Goal: Check status: Check status

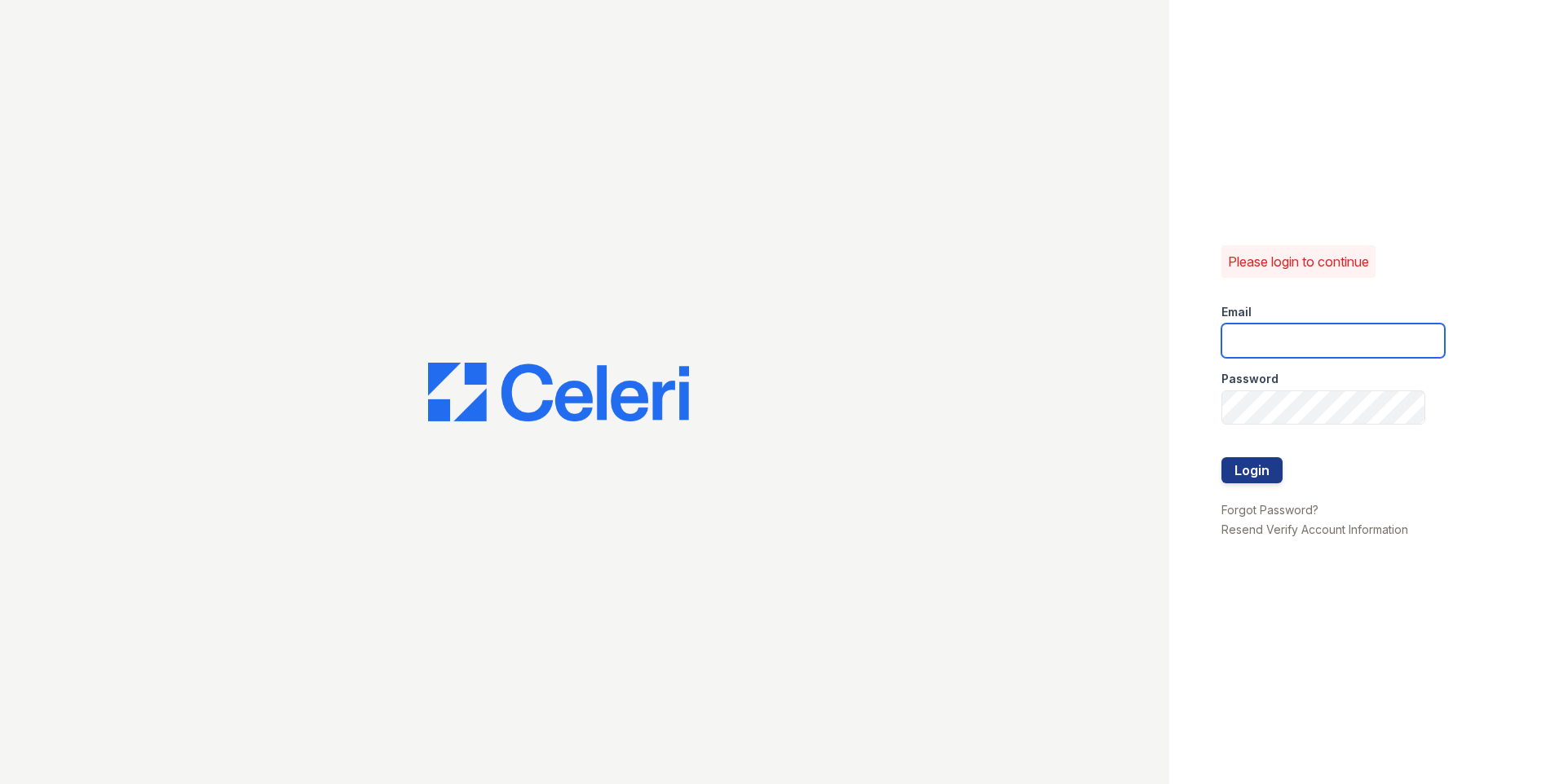
click at [1241, 349] on input "email" at bounding box center [1333, 341] width 224 height 34
type input "[EMAIL_ADDRESS][DOMAIN_NAME]"
click at [1244, 479] on button "Login" at bounding box center [1252, 470] width 62 height 26
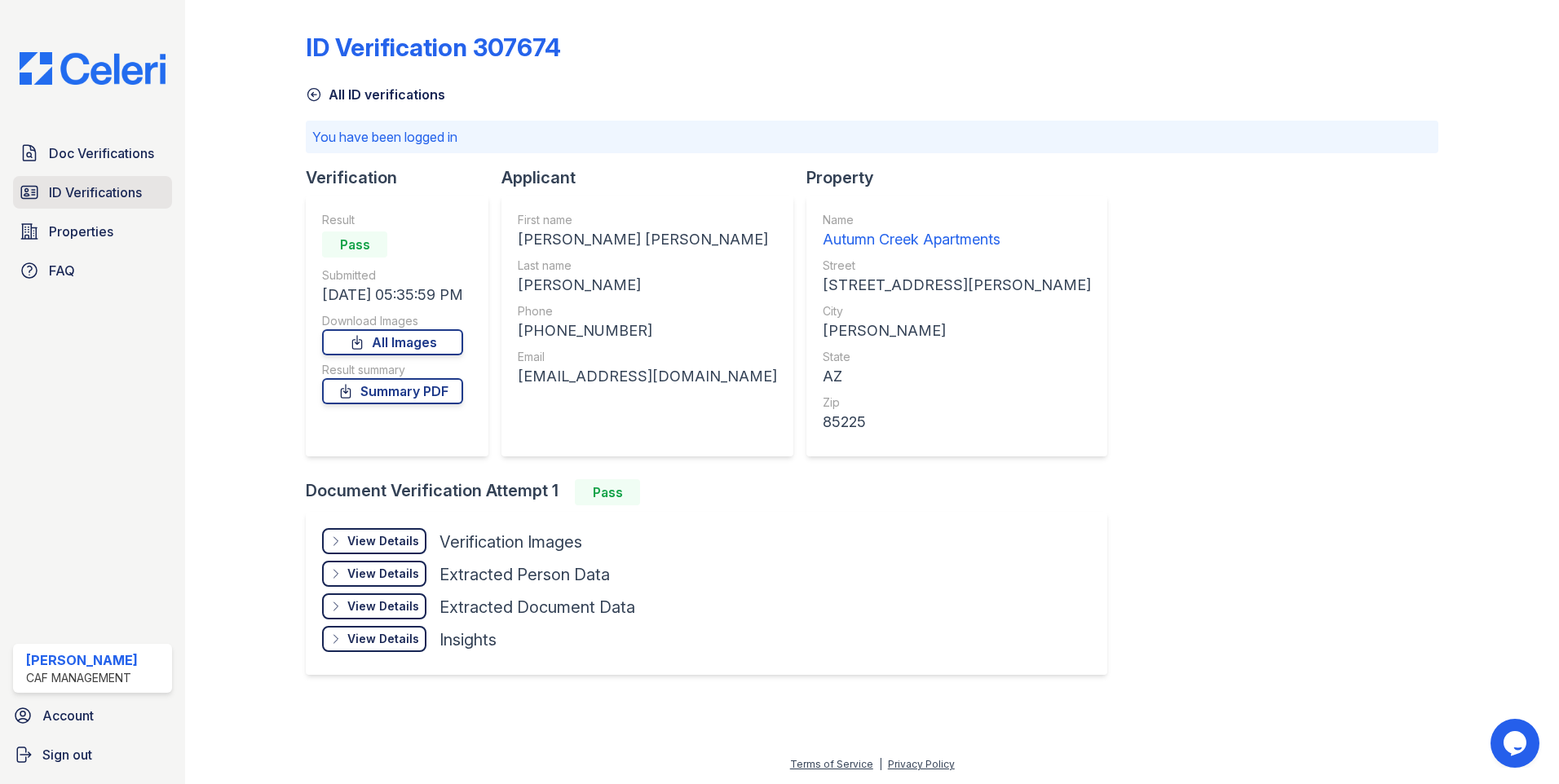
click at [81, 185] on span "ID Verifications" at bounding box center [95, 193] width 93 height 20
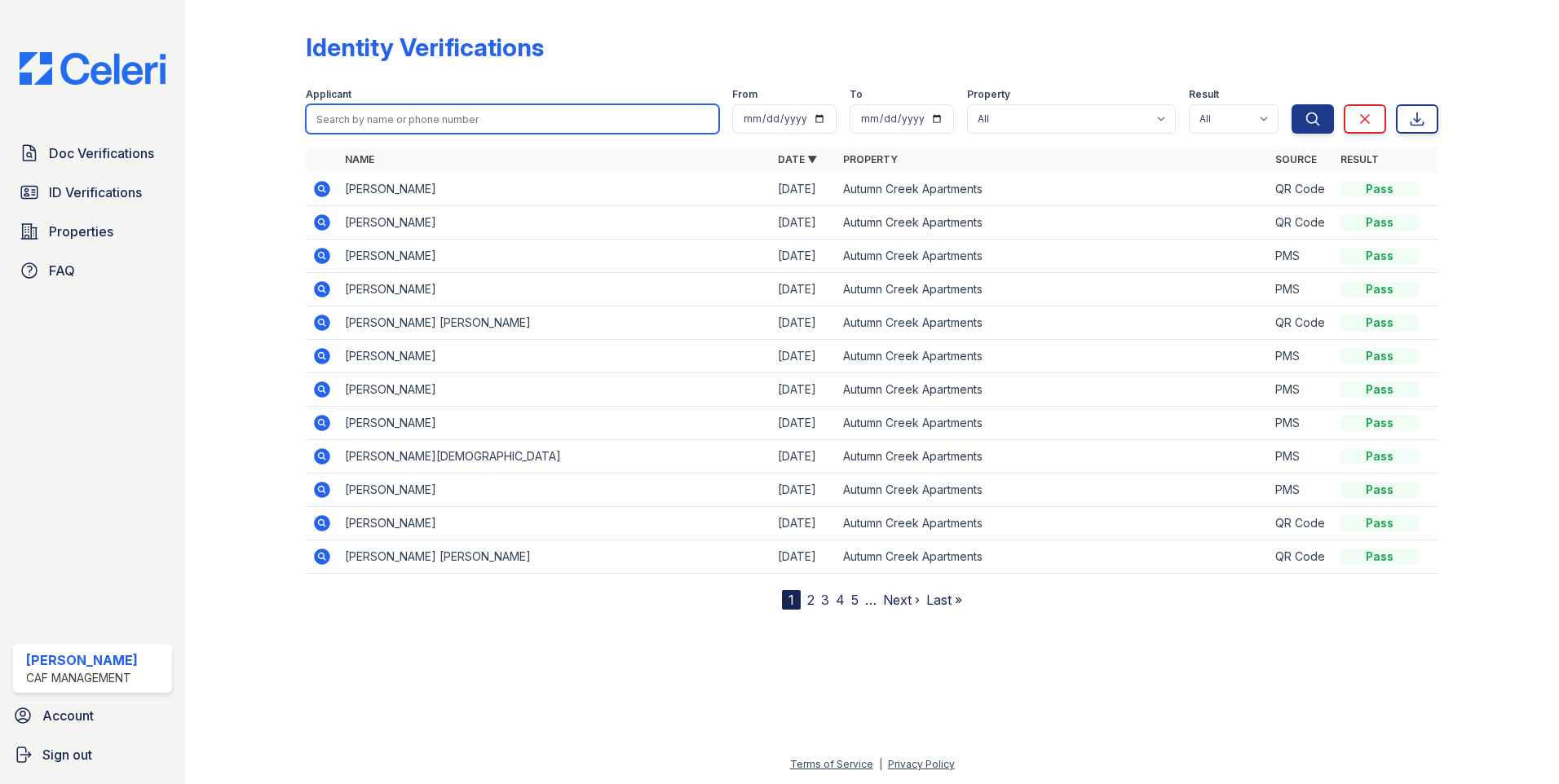
click at [443, 119] on input "search" at bounding box center [512, 119] width 414 height 29
type input "sergio"
click at [1291, 104] on button "Search" at bounding box center [1312, 119] width 43 height 29
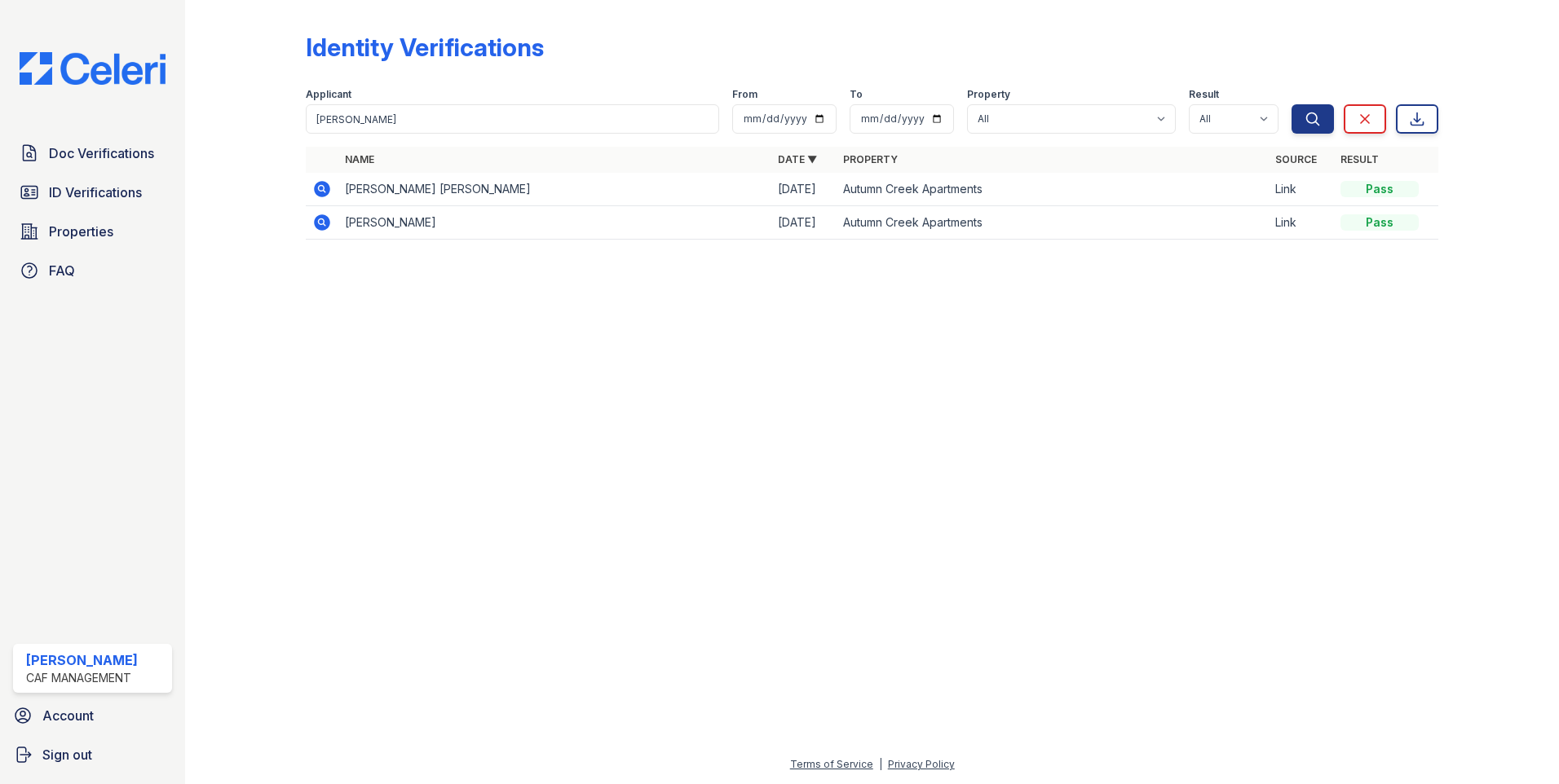
click at [324, 186] on icon at bounding box center [322, 189] width 20 height 20
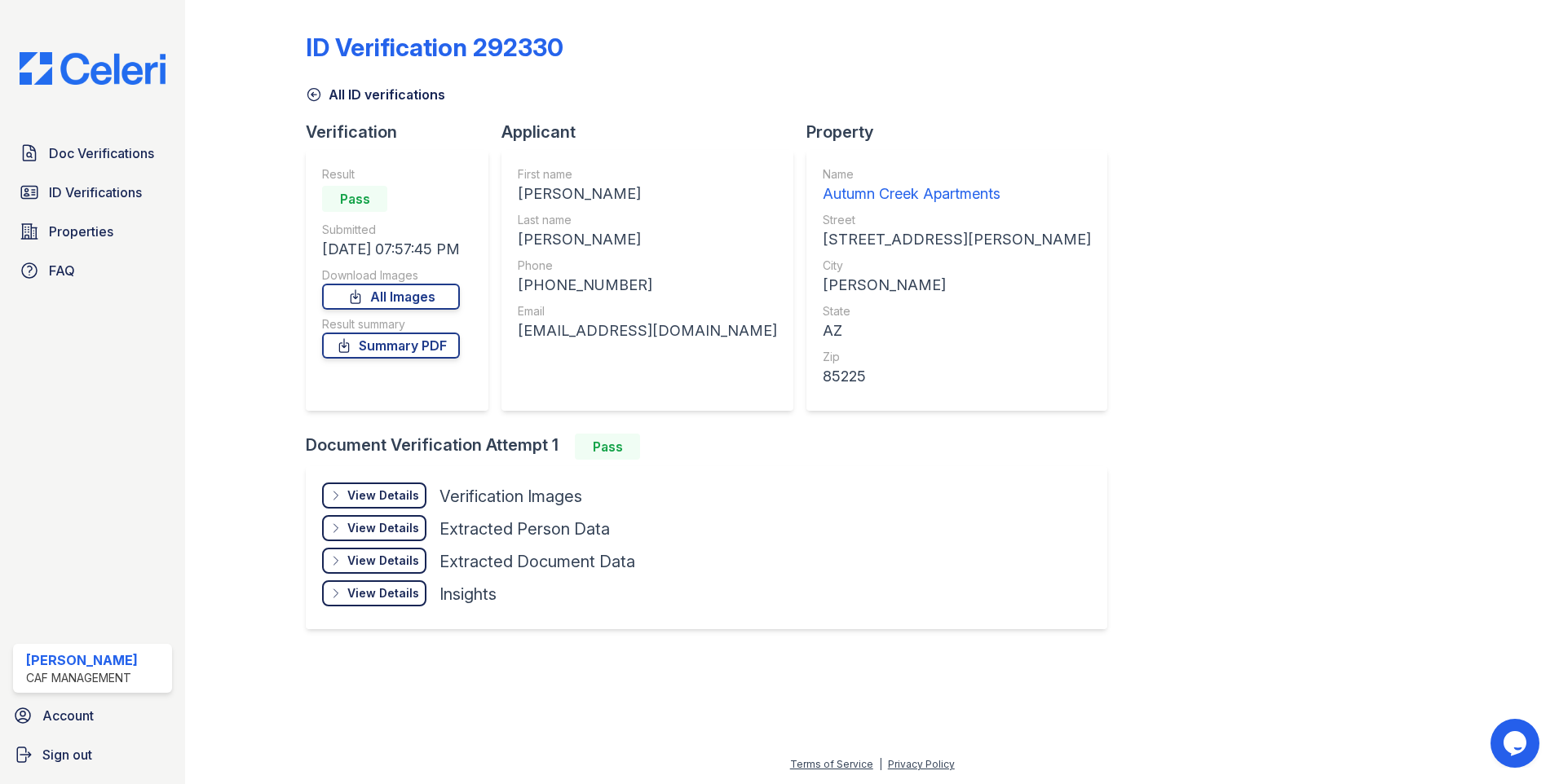
click at [366, 493] on div "View Details" at bounding box center [383, 496] width 72 height 16
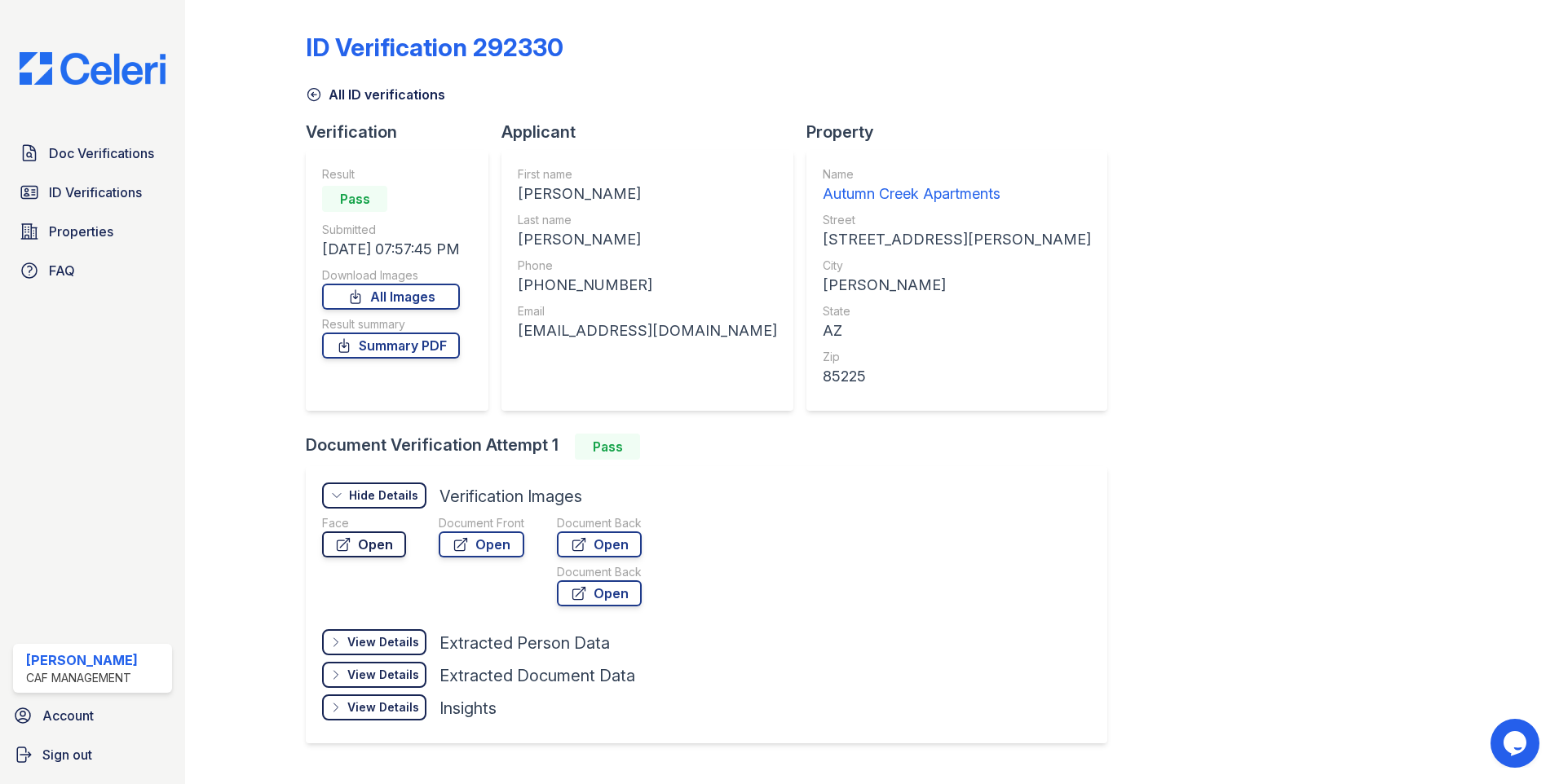
click at [390, 533] on link "Open" at bounding box center [364, 544] width 84 height 26
click at [483, 556] on link "Open" at bounding box center [481, 544] width 86 height 26
click at [620, 537] on link "Open" at bounding box center [599, 544] width 85 height 26
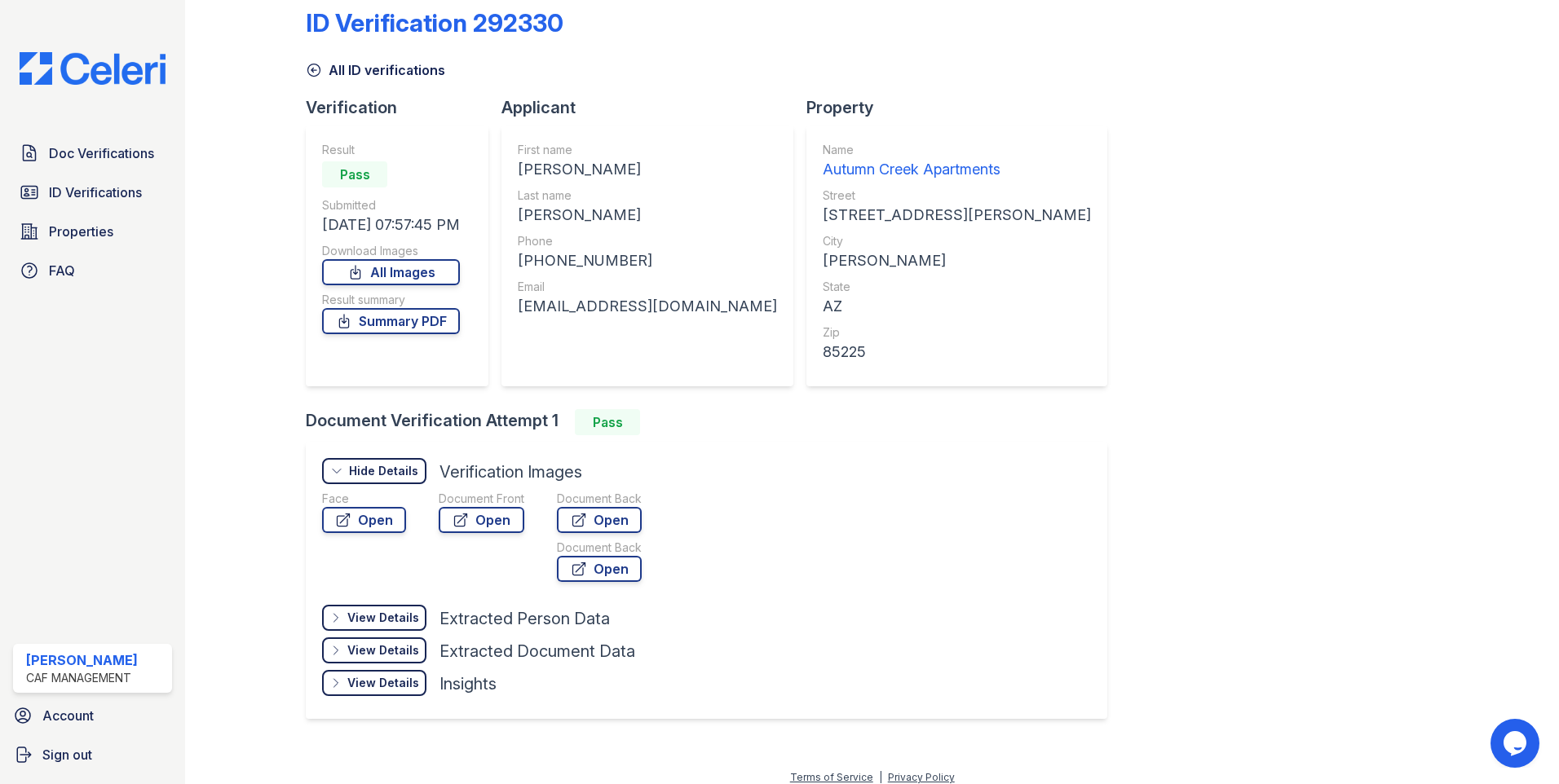
scroll to position [37, 0]
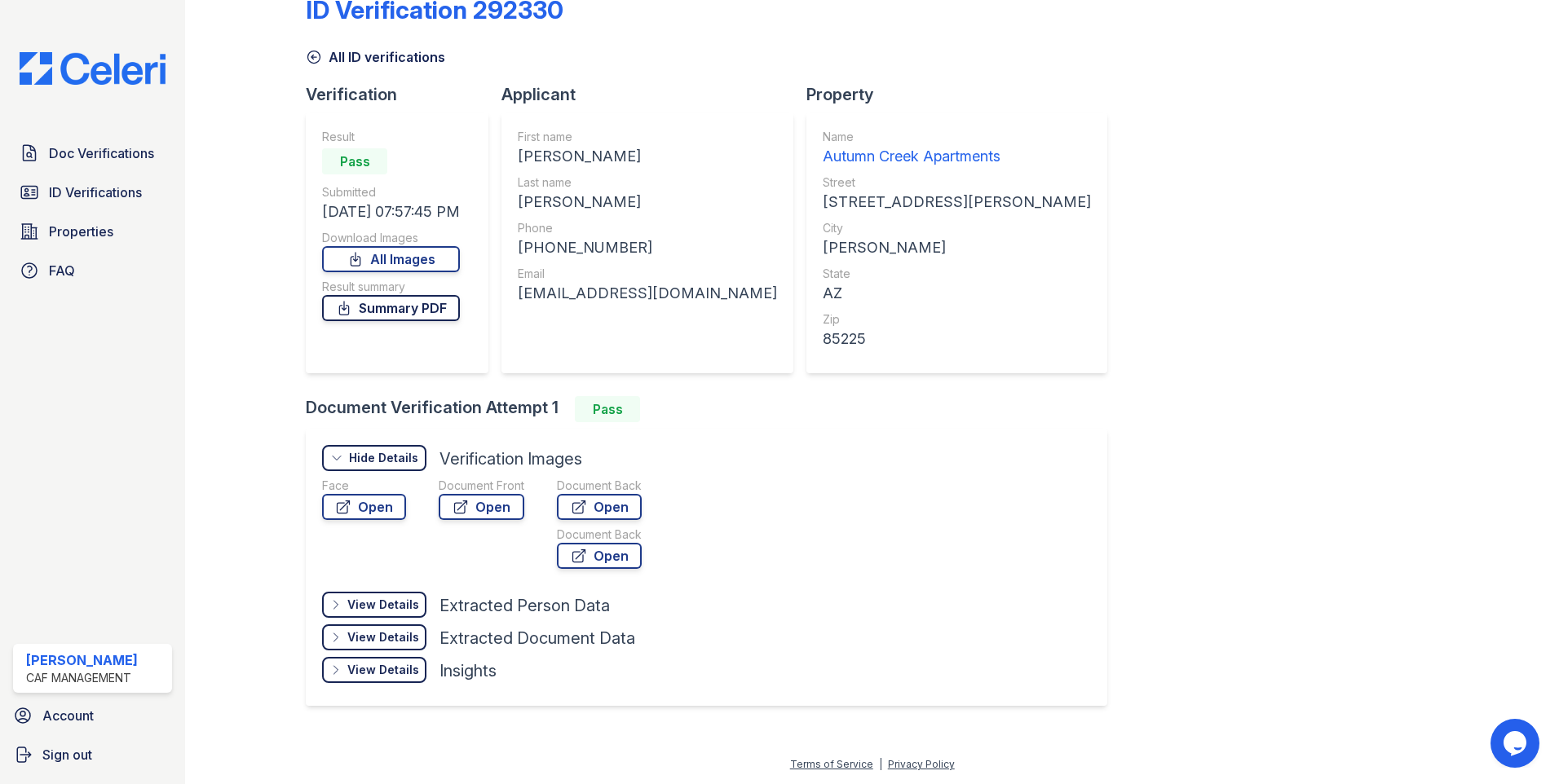
click at [433, 296] on link "Summary PDF" at bounding box center [391, 308] width 138 height 26
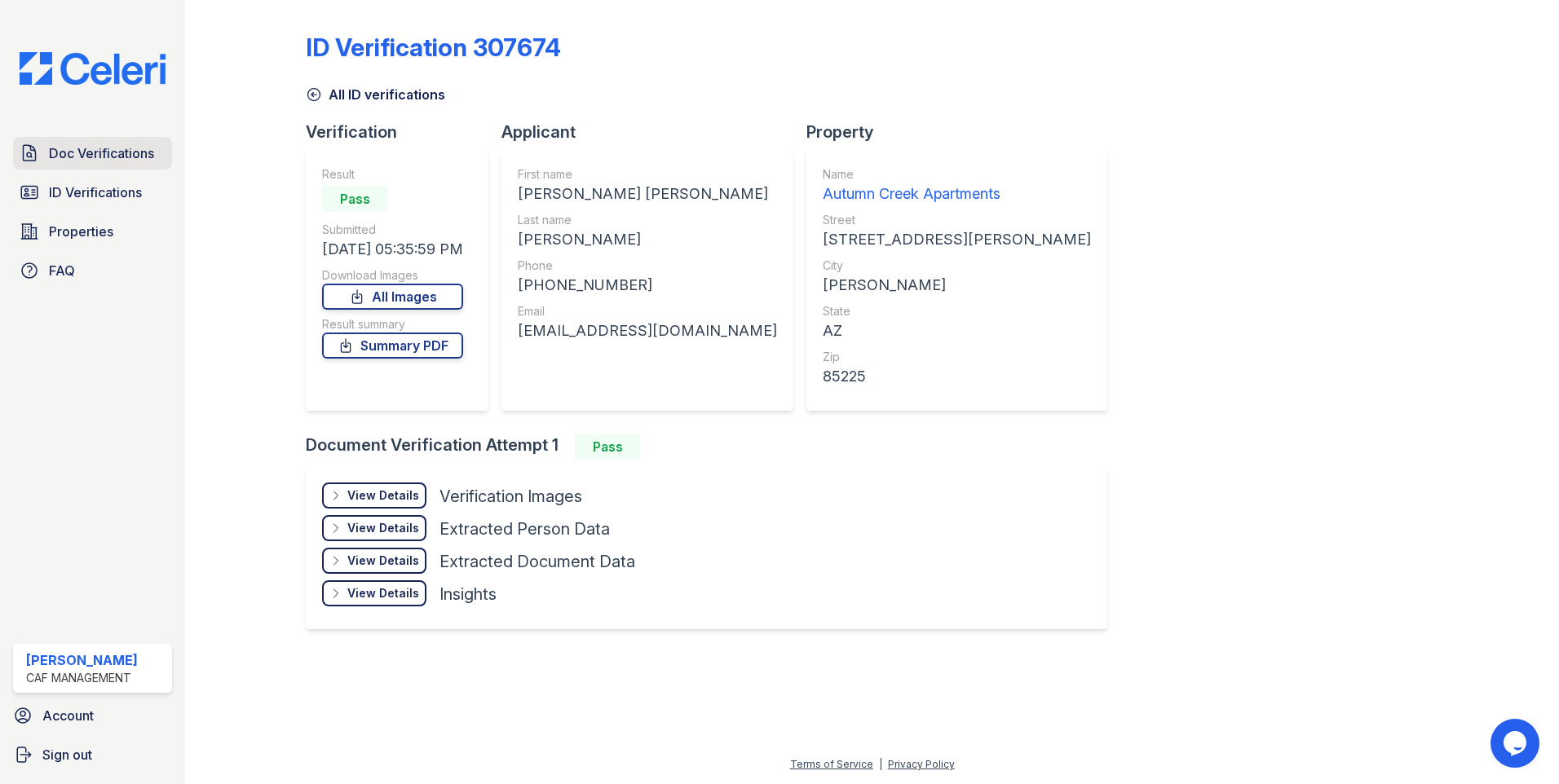
click at [99, 162] on span "Doc Verifications" at bounding box center [101, 153] width 105 height 20
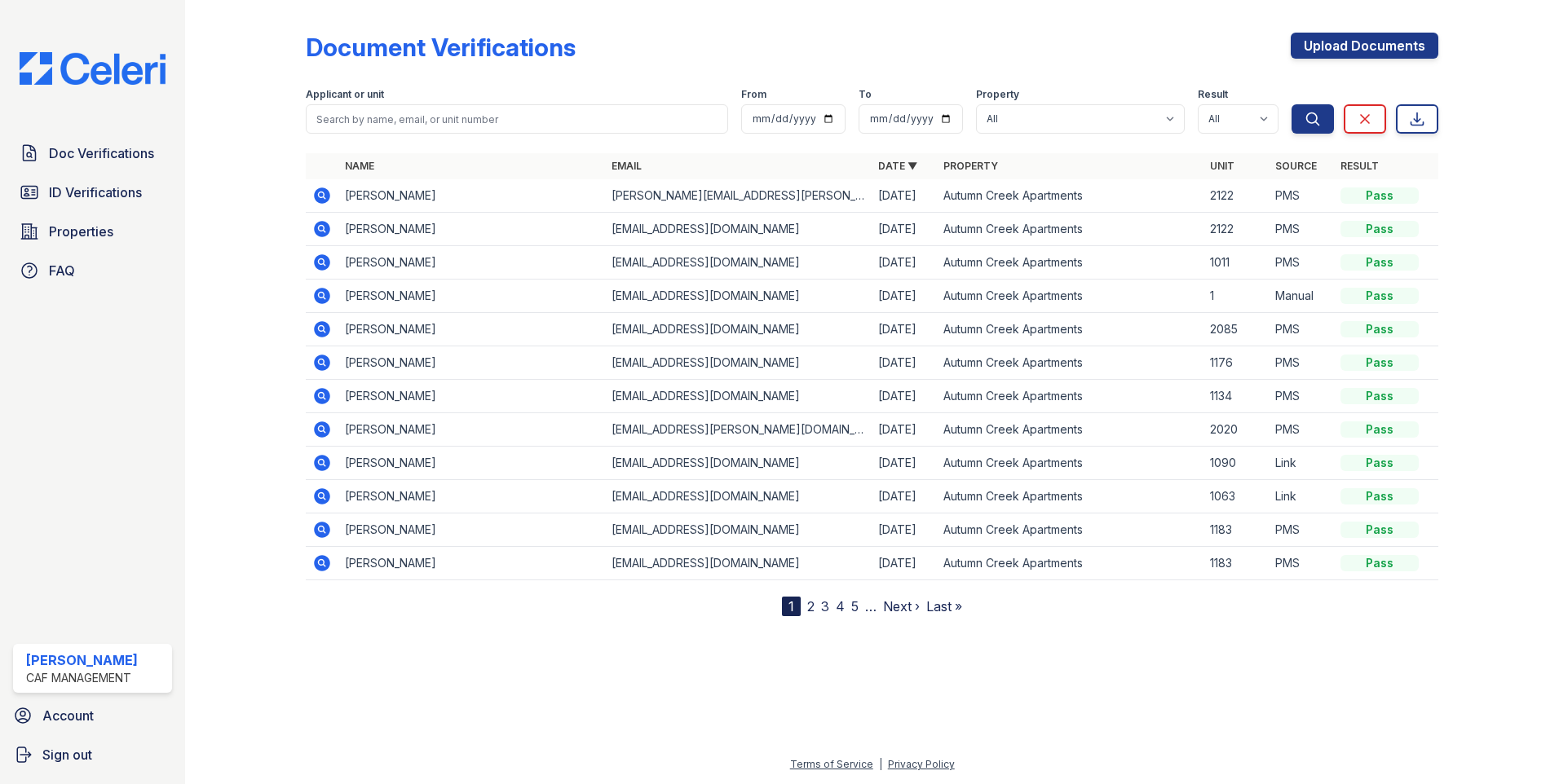
click at [520, 99] on div "Applicant or unit" at bounding box center [517, 96] width 422 height 16
click at [524, 119] on input "search" at bounding box center [517, 119] width 422 height 29
type input "sergio"
click at [1291, 104] on button "Search" at bounding box center [1312, 119] width 43 height 29
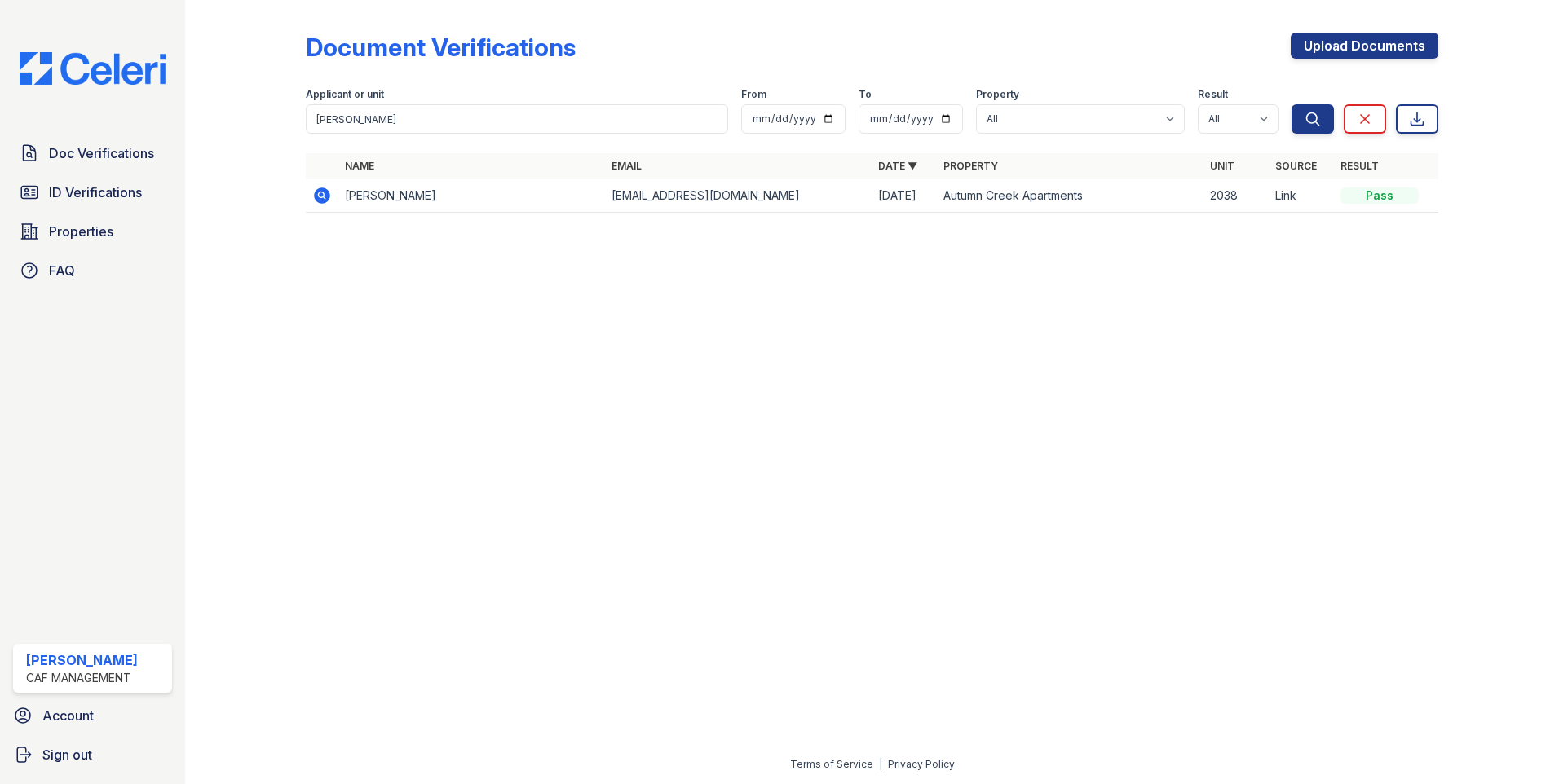
click at [326, 195] on icon at bounding box center [322, 196] width 16 height 16
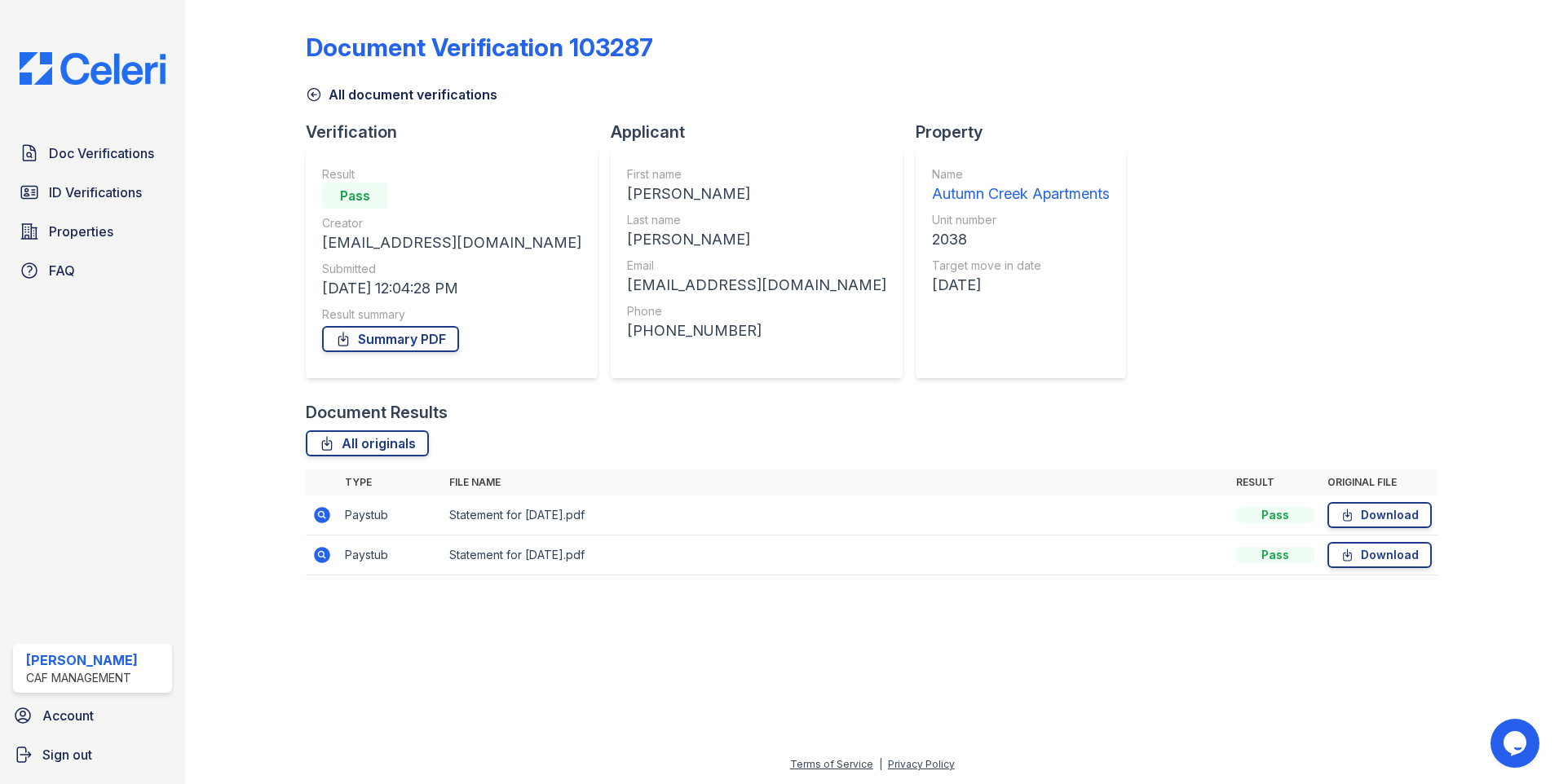
click at [322, 518] on icon at bounding box center [322, 515] width 16 height 16
click at [407, 341] on link "Summary PDF" at bounding box center [390, 339] width 137 height 26
